Goal: Navigation & Orientation: Find specific page/section

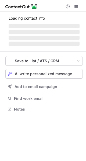
scroll to position [104, 86]
